Goal: Task Accomplishment & Management: Manage account settings

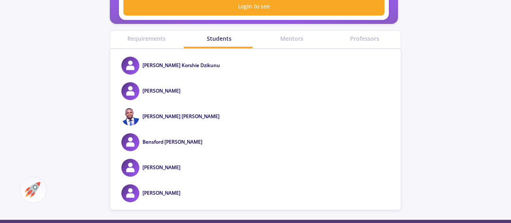
scroll to position [332, 0]
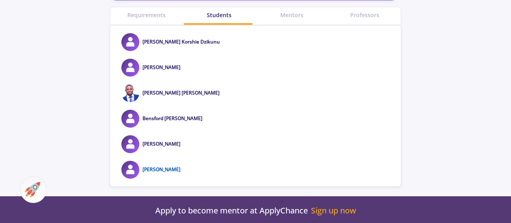
click at [147, 168] on link "[PERSON_NAME]" at bounding box center [161, 169] width 38 height 7
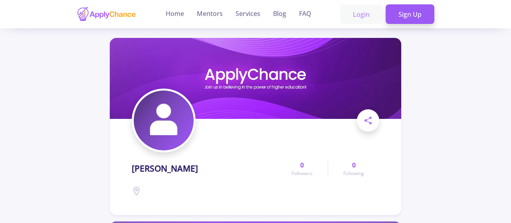
click at [367, 13] on link "Login" at bounding box center [361, 14] width 42 height 20
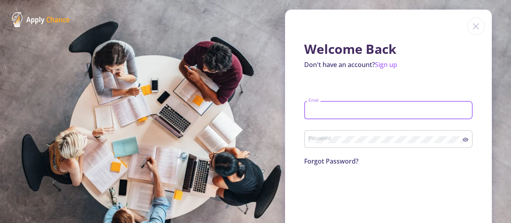
click at [342, 113] on input "Email" at bounding box center [389, 110] width 163 height 7
type input "[EMAIL_ADDRESS][DOMAIN_NAME]"
click at [363, 145] on div "Password" at bounding box center [385, 137] width 154 height 21
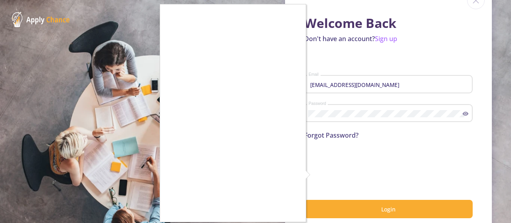
scroll to position [41, 0]
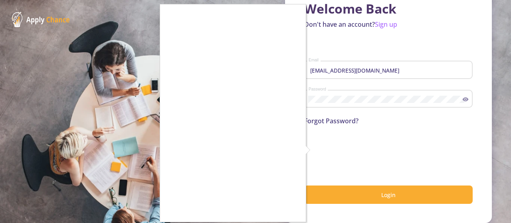
click at [315, 149] on div at bounding box center [255, 111] width 511 height 223
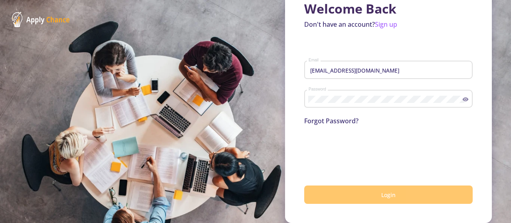
click at [365, 194] on button "Login" at bounding box center [388, 194] width 168 height 19
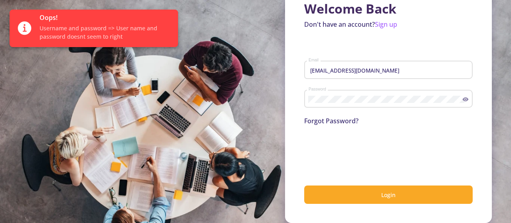
click at [339, 122] on link "Forgot Password?" at bounding box center [331, 120] width 54 height 9
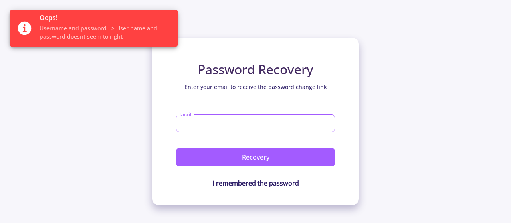
click at [268, 121] on input "Email" at bounding box center [255, 123] width 159 height 18
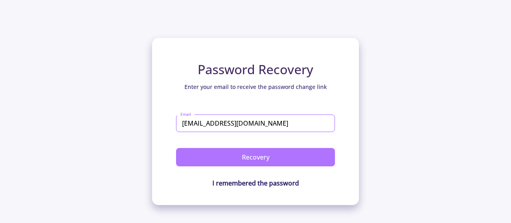
type input "[EMAIL_ADDRESS][DOMAIN_NAME]"
click at [264, 156] on button "Recovery" at bounding box center [255, 157] width 159 height 18
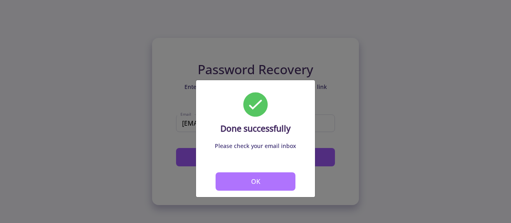
click at [246, 181] on button "OK" at bounding box center [255, 181] width 80 height 18
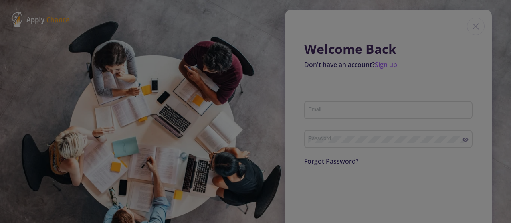
scroll to position [10, 0]
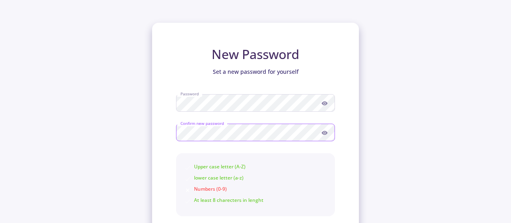
scroll to position [41, 0]
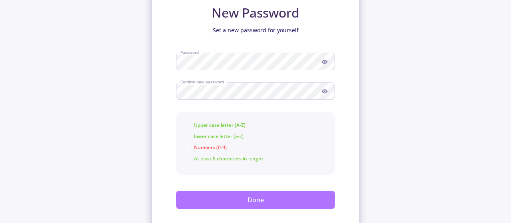
click at [234, 202] on button "Done" at bounding box center [255, 200] width 159 height 18
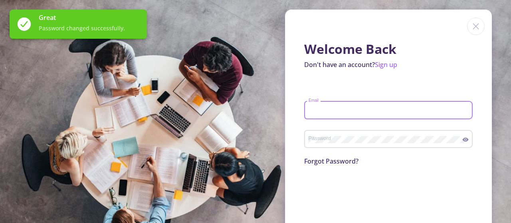
click at [321, 110] on input "Email" at bounding box center [389, 110] width 163 height 7
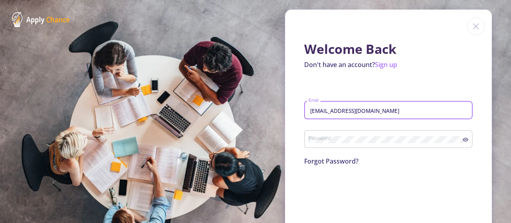
type input "[EMAIL_ADDRESS][DOMAIN_NAME]"
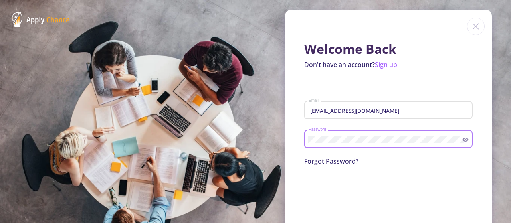
click at [465, 139] on icon at bounding box center [465, 140] width 6 height 4
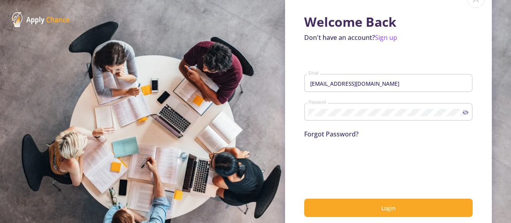
scroll to position [41, 0]
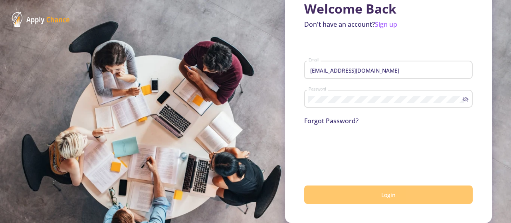
click at [360, 191] on button "Login" at bounding box center [388, 194] width 168 height 19
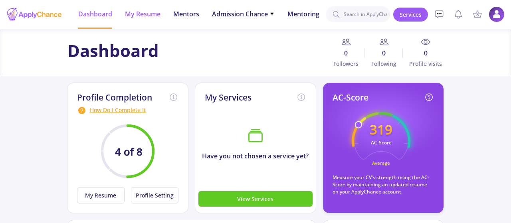
click at [152, 19] on li "My Resume" at bounding box center [143, 14] width 36 height 29
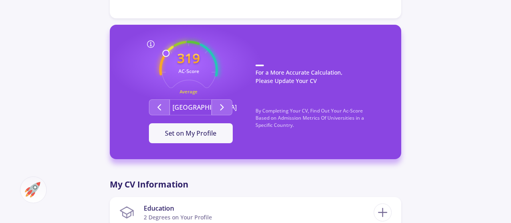
scroll to position [207, 0]
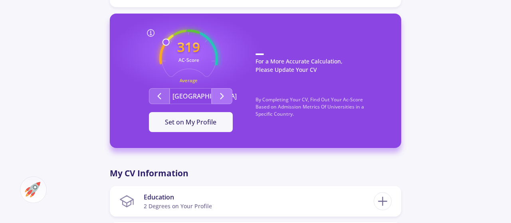
click at [221, 97] on icon "Second group" at bounding box center [222, 96] width 10 height 10
click at [302, 64] on p "For a More Accurate Calculation, Please Update Your CV" at bounding box center [320, 67] width 130 height 28
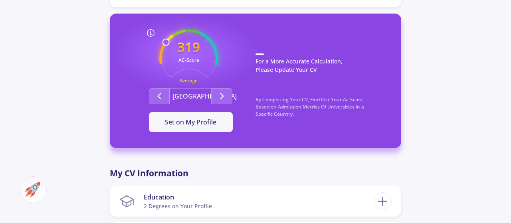
click at [281, 103] on p "By Completing Your CV, Find Out Your Ac-Score Based on Admission Metrics Of Uni…" at bounding box center [320, 111] width 130 height 30
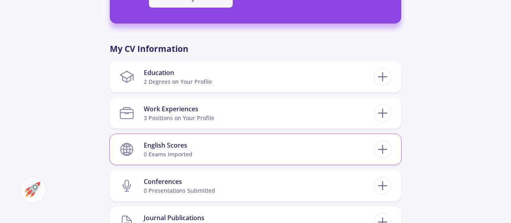
scroll to position [332, 0]
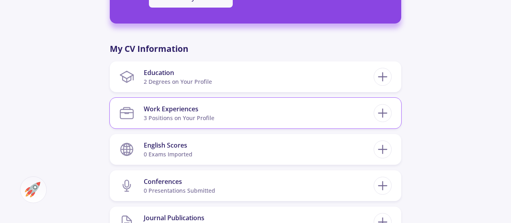
click at [198, 116] on div "3 Positions on Your Profile" at bounding box center [179, 118] width 71 height 8
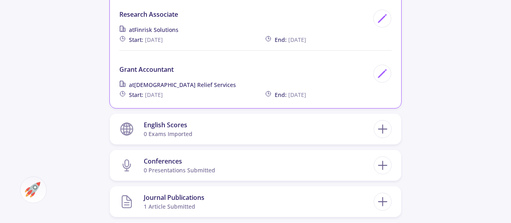
scroll to position [539, 0]
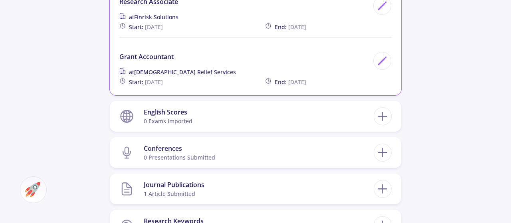
click at [200, 127] on section "English Scores 0 exams imported" at bounding box center [246, 116] width 254 height 24
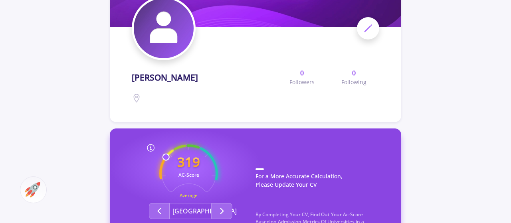
scroll to position [0, 0]
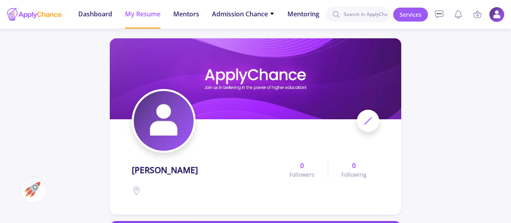
click at [497, 13] on img at bounding box center [497, 15] width 16 height 16
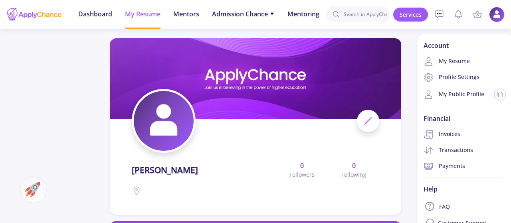
click at [490, 14] on img at bounding box center [497, 15] width 16 height 16
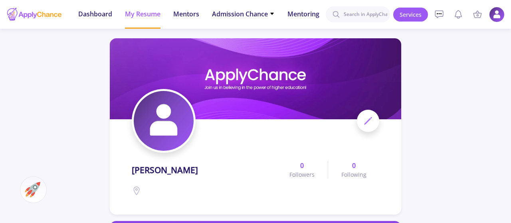
click at [490, 14] on img at bounding box center [497, 15] width 16 height 16
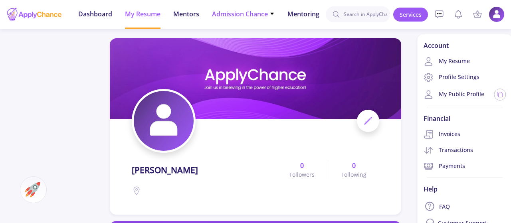
click at [273, 13] on icon at bounding box center [271, 14] width 3 height 2
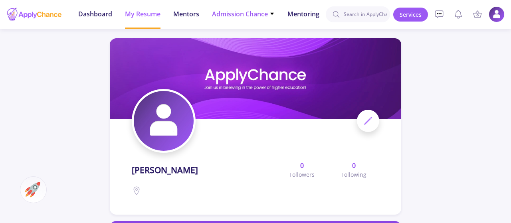
click at [273, 14] on icon at bounding box center [271, 14] width 3 height 2
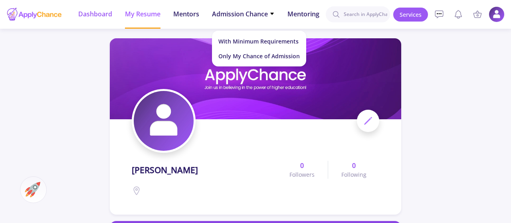
click at [95, 14] on span "Dashboard" at bounding box center [95, 14] width 34 height 10
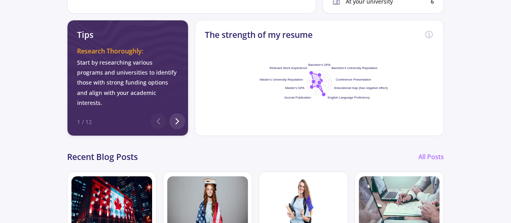
scroll to position [319, 0]
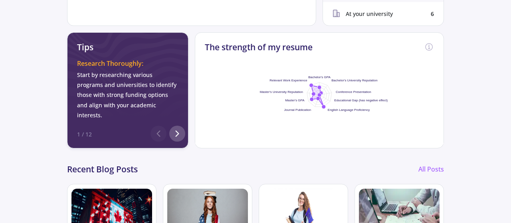
click at [178, 129] on icon at bounding box center [177, 134] width 10 height 10
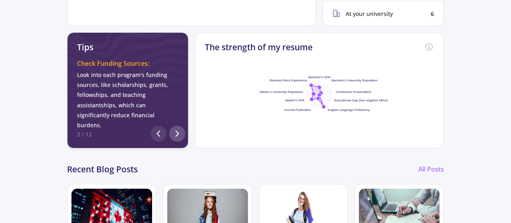
click at [178, 129] on icon at bounding box center [177, 134] width 10 height 10
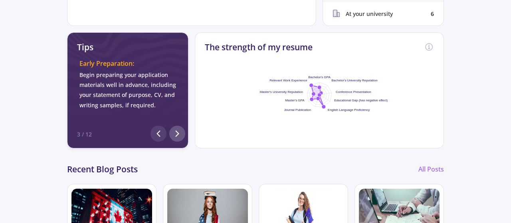
click at [178, 129] on icon at bounding box center [177, 134] width 10 height 10
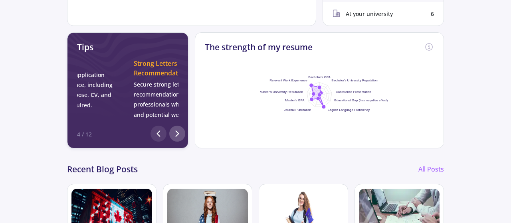
click at [178, 129] on icon at bounding box center [177, 134] width 10 height 10
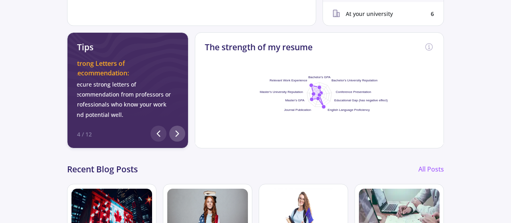
click at [178, 129] on icon at bounding box center [177, 134] width 10 height 10
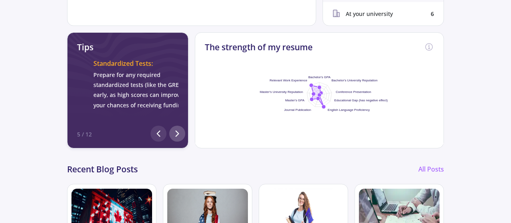
click at [178, 129] on icon at bounding box center [177, 134] width 10 height 10
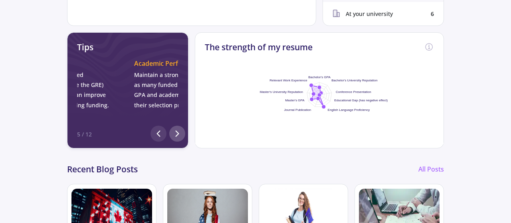
click at [178, 129] on icon at bounding box center [177, 134] width 10 height 10
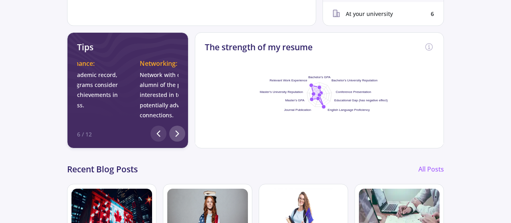
click at [178, 129] on icon at bounding box center [177, 134] width 10 height 10
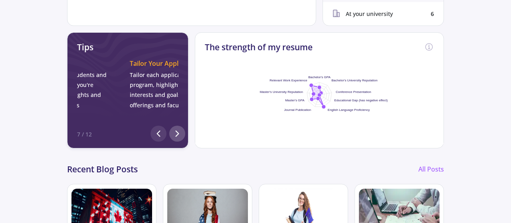
click at [178, 129] on icon at bounding box center [177, 134] width 10 height 10
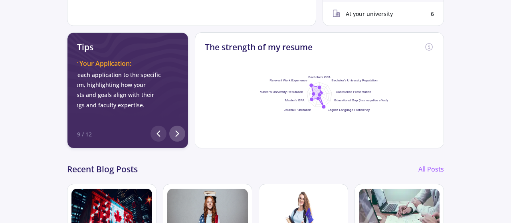
click at [178, 129] on icon at bounding box center [177, 134] width 10 height 10
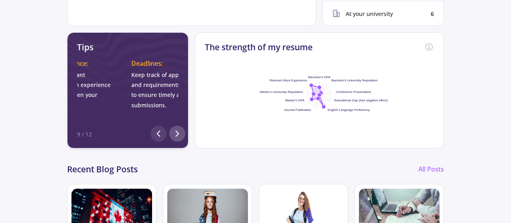
click at [178, 129] on icon at bounding box center [177, 134] width 10 height 10
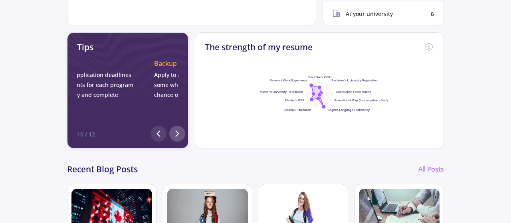
click at [178, 129] on icon at bounding box center [177, 134] width 10 height 10
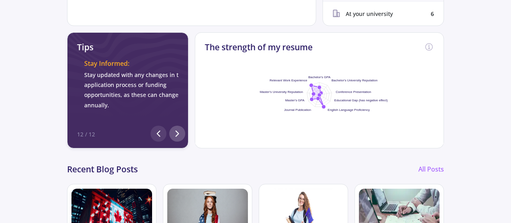
click at [178, 129] on icon at bounding box center [177, 134] width 10 height 10
click at [178, 130] on div at bounding box center [175, 134] width 5 height 8
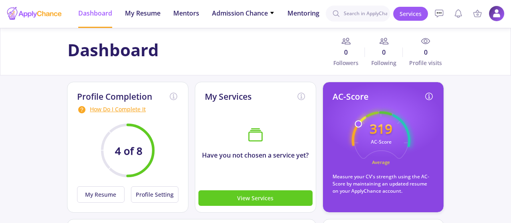
scroll to position [0, 0]
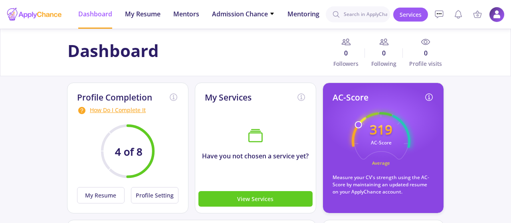
click at [497, 11] on img at bounding box center [497, 15] width 16 height 16
